Goal: Task Accomplishment & Management: Use online tool/utility

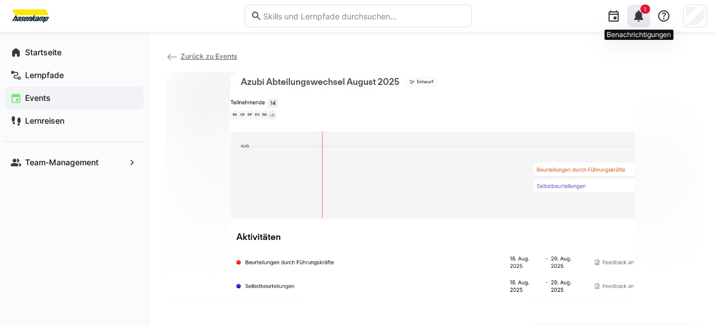
click at [641, 19] on eds-icon at bounding box center [639, 16] width 14 height 14
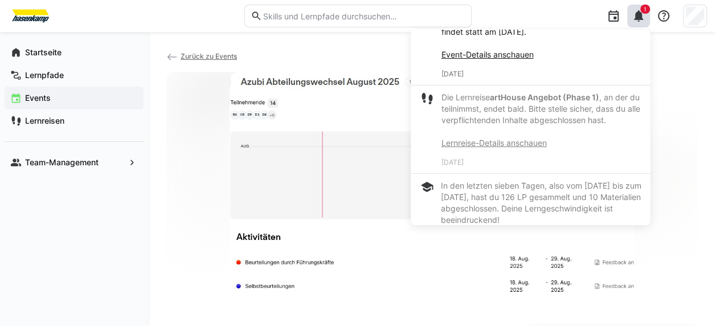
scroll to position [59, 0]
click at [530, 56] on link "Event-Details anschauen" at bounding box center [487, 56] width 92 height 10
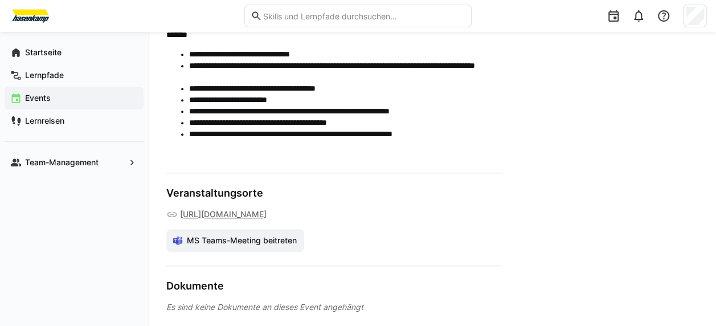
scroll to position [490, 0]
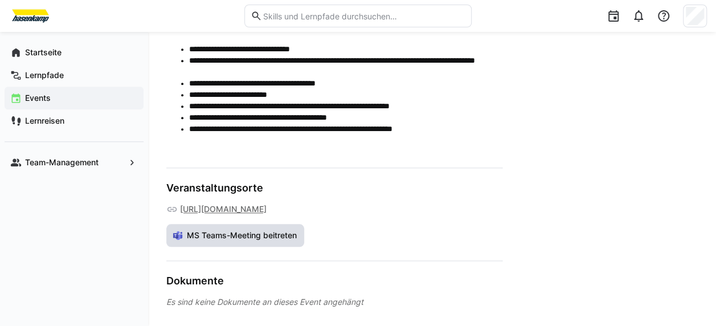
click at [272, 241] on span "MS Teams-Meeting beitreten" at bounding box center [241, 234] width 113 height 11
